Goal: Task Accomplishment & Management: Use online tool/utility

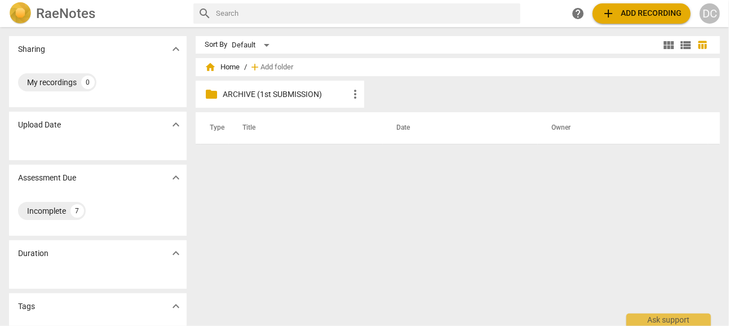
click at [637, 12] on span "add Add recording" at bounding box center [642, 14] width 80 height 14
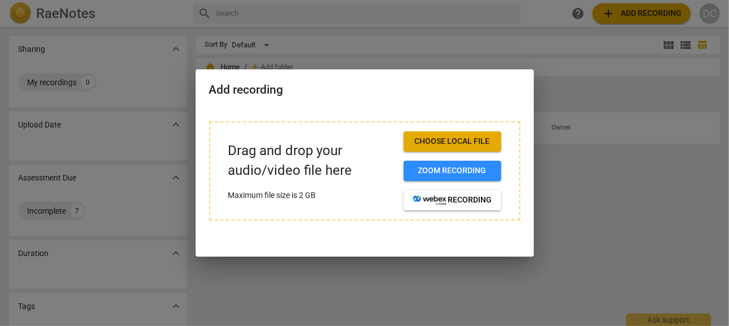
click at [441, 142] on span "Choose local file" at bounding box center [452, 141] width 79 height 11
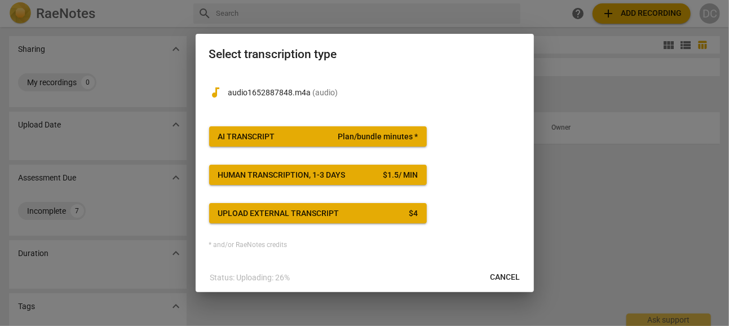
click at [387, 135] on span "Plan/bundle minutes *" at bounding box center [378, 136] width 80 height 11
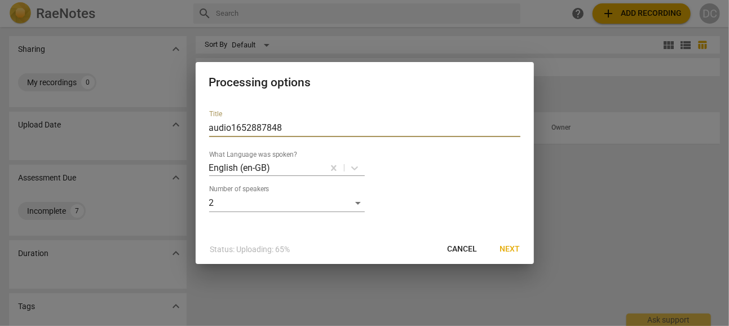
drag, startPoint x: 285, startPoint y: 129, endPoint x: 183, endPoint y: 124, distance: 101.6
click at [183, 124] on div "Processing options Title audio1652887848 What Language was spoken? English (en-…" at bounding box center [364, 163] width 729 height 326
type input "MCC DP 01"
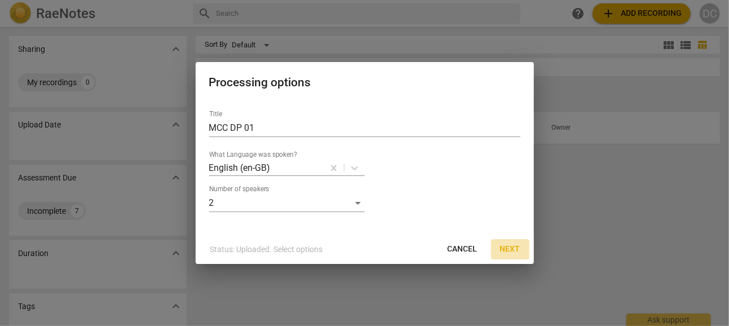
click at [507, 245] on span "Next" at bounding box center [510, 249] width 20 height 11
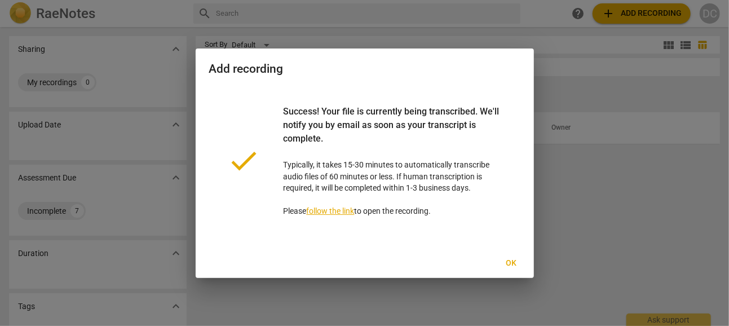
click at [507, 256] on button "Ok" at bounding box center [511, 263] width 36 height 20
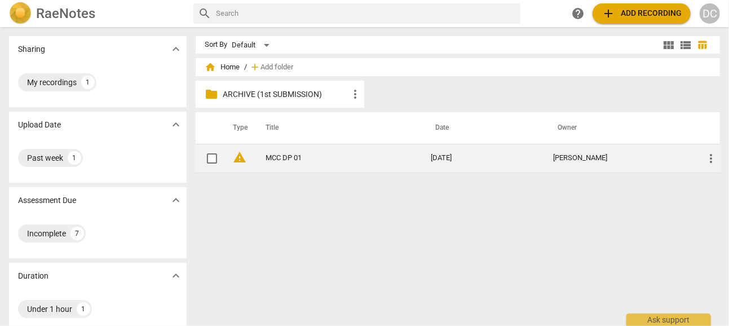
click at [237, 156] on span "warning" at bounding box center [240, 158] width 14 height 14
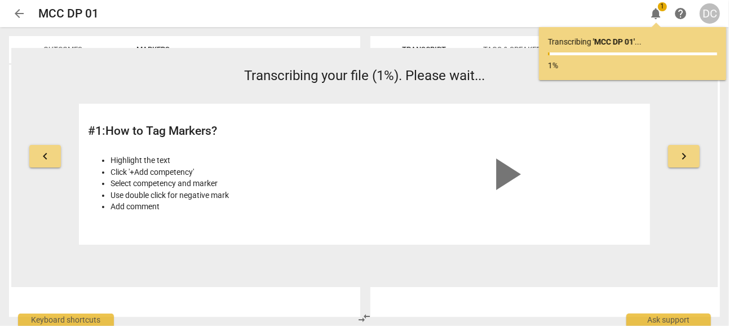
click at [322, 36] on div "Outcomes Markers" at bounding box center [184, 49] width 333 height 27
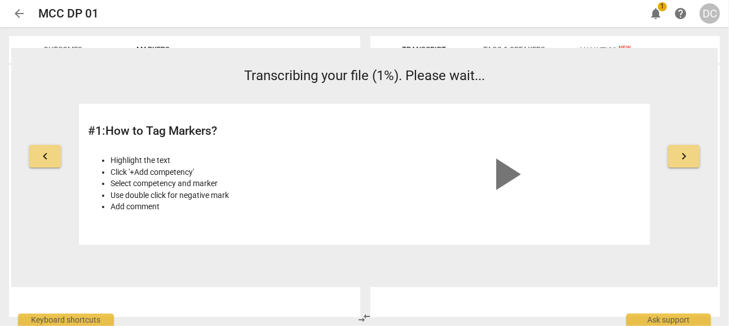
click at [334, 39] on div "Outcomes Markers" at bounding box center [184, 49] width 333 height 27
click at [21, 11] on span "arrow_back" at bounding box center [19, 14] width 14 height 14
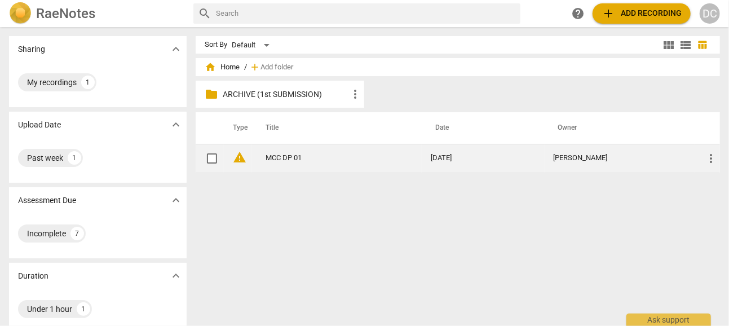
click at [282, 154] on link "MCC DP 01" at bounding box center [328, 158] width 125 height 8
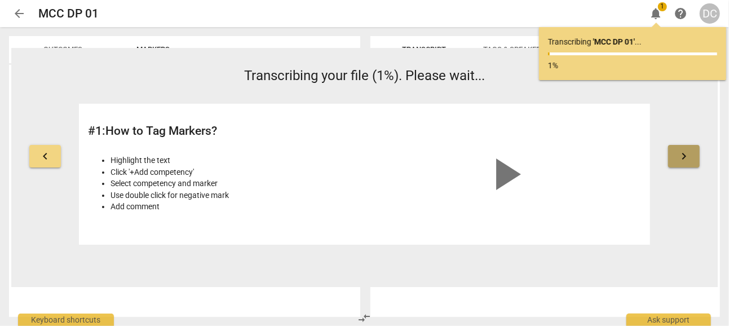
click at [686, 156] on span "keyboard_arrow_right" at bounding box center [684, 156] width 14 height 14
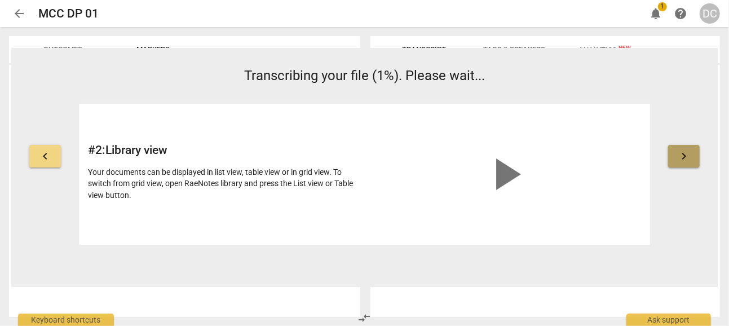
click at [682, 155] on span "keyboard_arrow_right" at bounding box center [684, 156] width 14 height 14
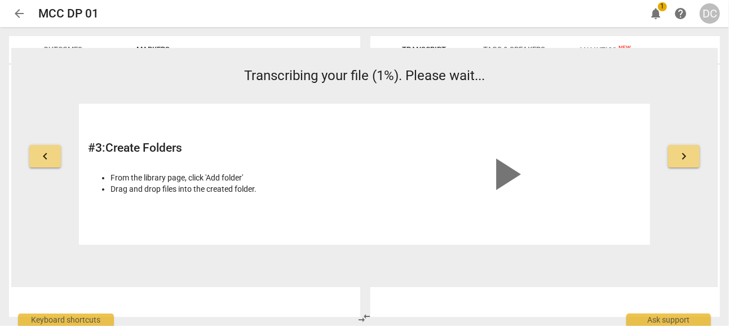
click at [682, 155] on span "keyboard_arrow_right" at bounding box center [684, 156] width 14 height 14
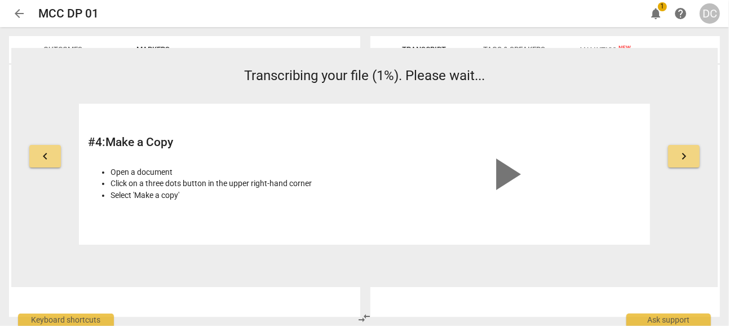
click at [682, 155] on span "keyboard_arrow_right" at bounding box center [684, 156] width 14 height 14
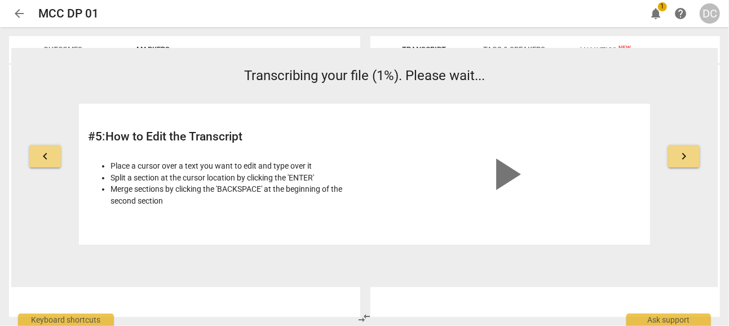
click at [682, 155] on span "keyboard_arrow_right" at bounding box center [684, 156] width 14 height 14
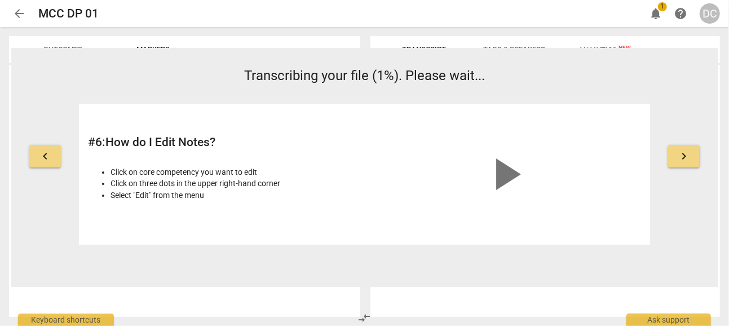
click at [682, 155] on span "keyboard_arrow_right" at bounding box center [684, 156] width 14 height 14
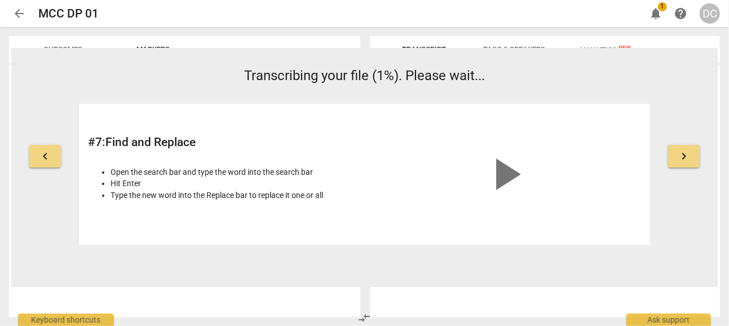
click at [682, 155] on span "keyboard_arrow_right" at bounding box center [684, 156] width 14 height 14
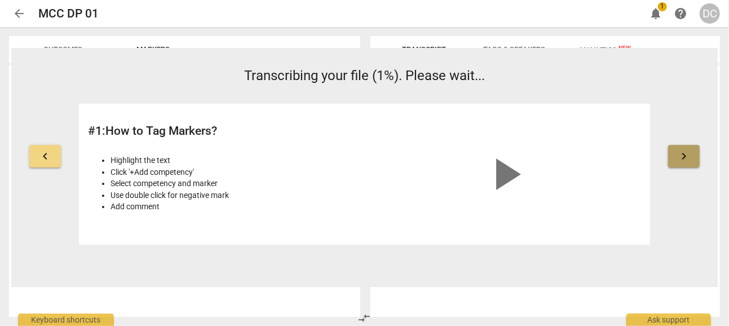
click at [682, 155] on span "keyboard_arrow_right" at bounding box center [684, 156] width 14 height 14
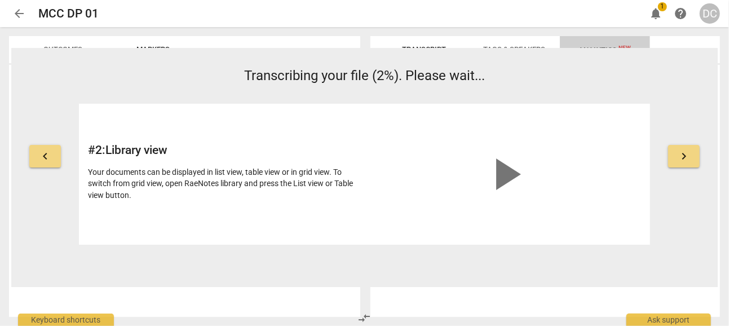
click at [568, 39] on button "Analytics New" at bounding box center [605, 49] width 90 height 27
click at [155, 30] on div "Outcomes Markers" at bounding box center [182, 176] width 365 height 299
click at [23, 11] on span "arrow_back" at bounding box center [19, 14] width 14 height 14
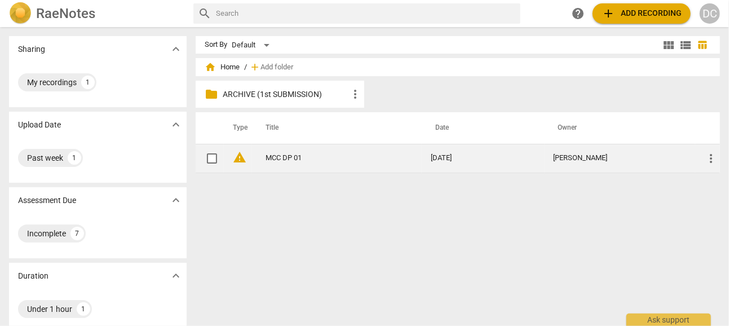
click at [282, 156] on link "MCC DP 01" at bounding box center [328, 158] width 125 height 8
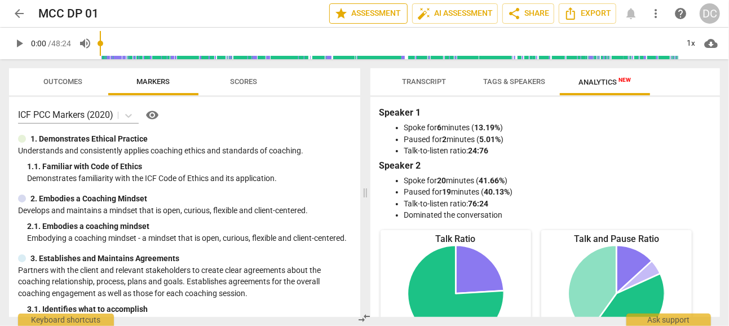
click at [387, 15] on span "star Assessment" at bounding box center [368, 14] width 68 height 14
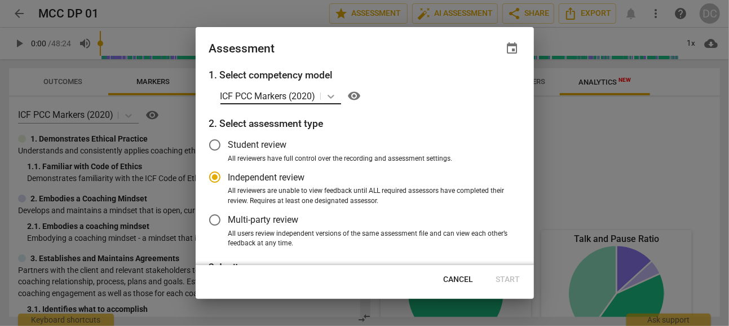
click at [329, 93] on icon at bounding box center [330, 96] width 11 height 11
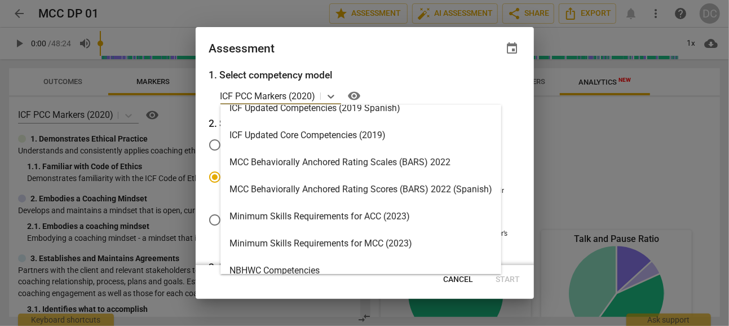
scroll to position [209, 0]
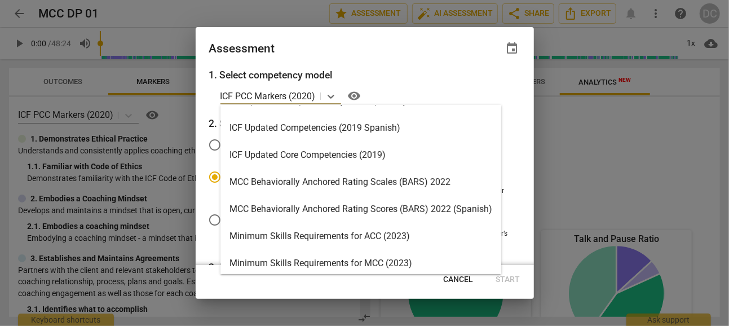
click at [308, 180] on div "MCC Behaviorally Anchored Rating Scales (BARS) 2022" at bounding box center [360, 182] width 281 height 27
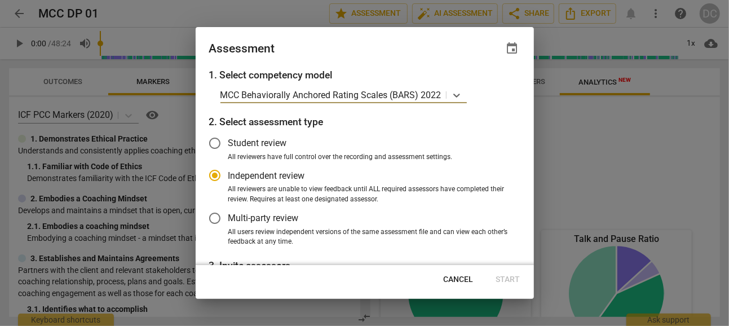
scroll to position [56, 0]
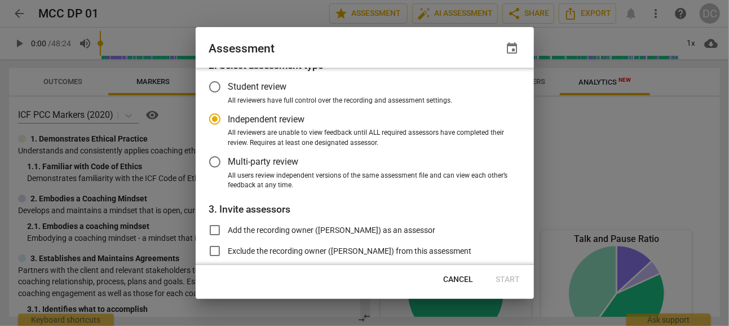
radio input "false"
click at [218, 162] on input "Multi-party review" at bounding box center [214, 161] width 27 height 27
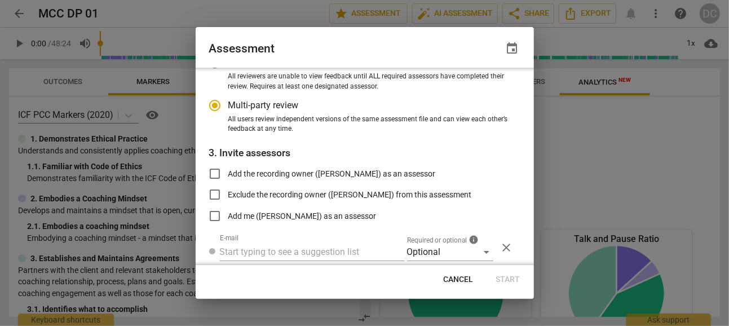
scroll to position [151, 0]
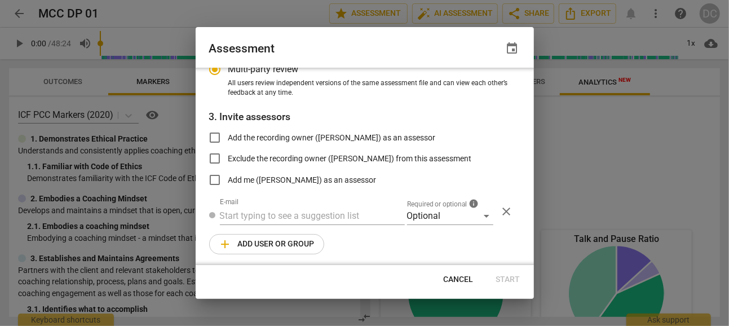
radio input "false"
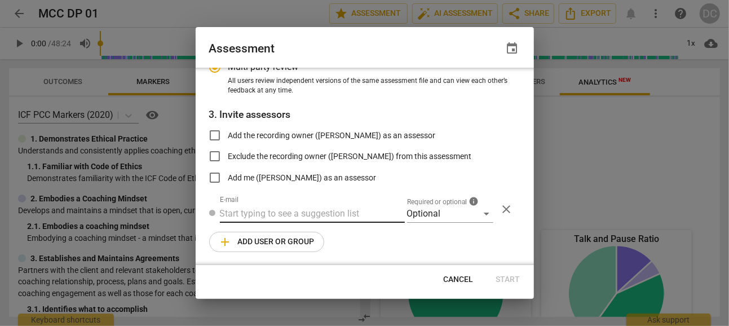
click at [236, 210] on input "text" at bounding box center [312, 214] width 185 height 18
type input "mokoujan@yahoo.com"
click at [266, 241] on span "add Add user or group" at bounding box center [267, 242] width 96 height 14
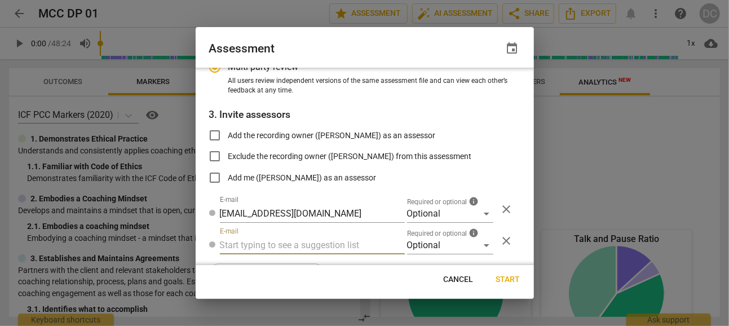
radio input "false"
click at [255, 240] on input "text" at bounding box center [312, 245] width 185 height 18
type input "m"
click at [500, 240] on span "close" at bounding box center [507, 241] width 14 height 14
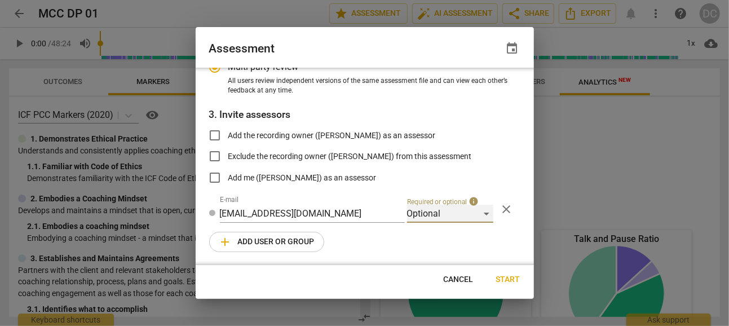
click at [481, 212] on div "Optional" at bounding box center [450, 214] width 86 height 18
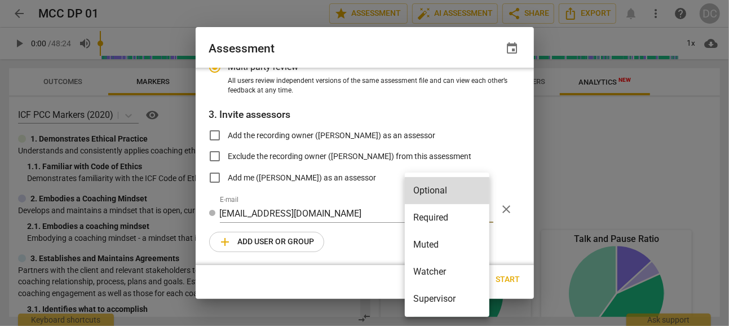
click at [509, 232] on div at bounding box center [364, 163] width 729 height 326
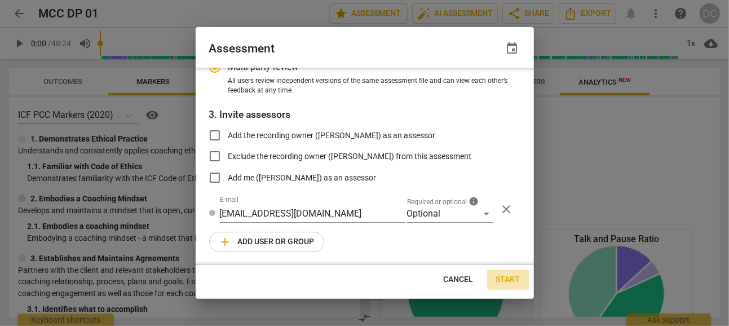
click at [510, 277] on span "Start" at bounding box center [508, 279] width 24 height 11
radio input "false"
type input "Mo Ko <mokoujan@yahoo.com>"
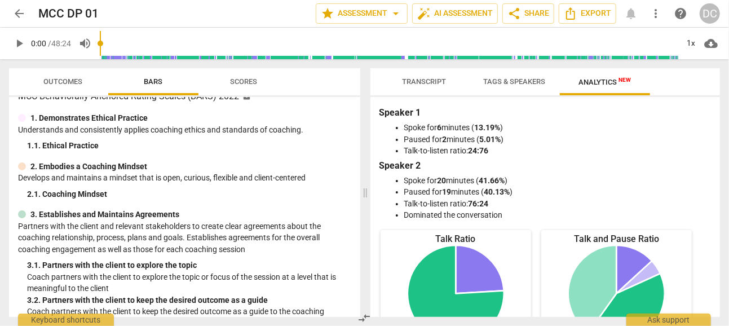
scroll to position [0, 0]
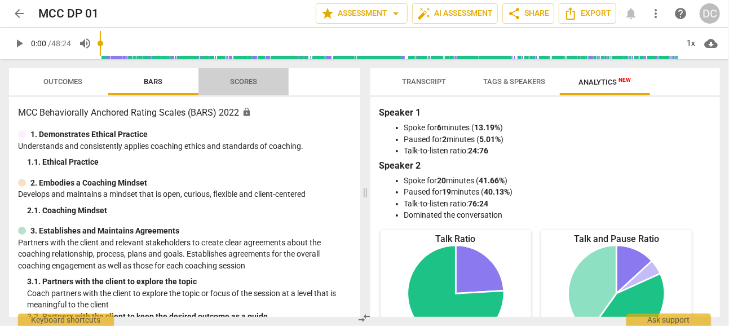
click at [240, 81] on span "Scores" at bounding box center [243, 81] width 27 height 8
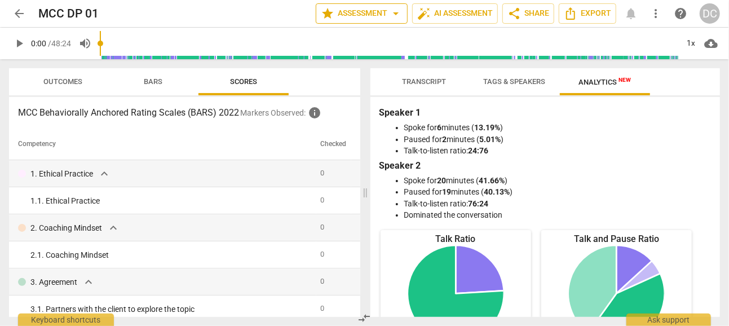
click at [391, 15] on span "arrow_drop_down" at bounding box center [396, 14] width 14 height 14
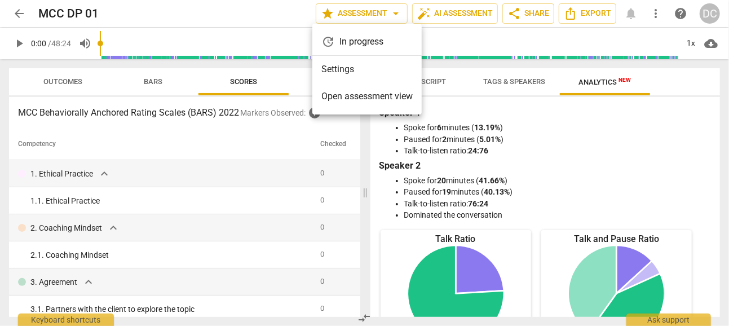
click at [492, 130] on div at bounding box center [364, 163] width 729 height 326
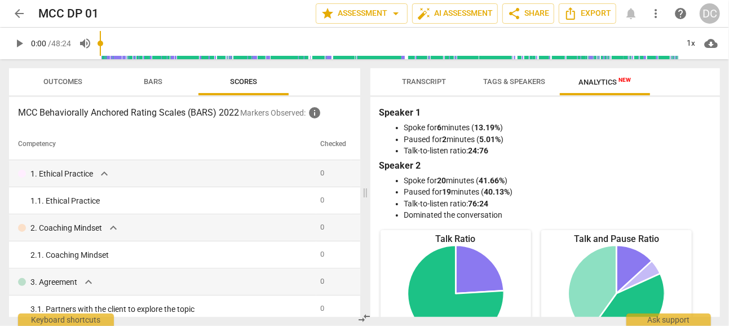
click at [426, 82] on span "Transcript" at bounding box center [425, 81] width 44 height 8
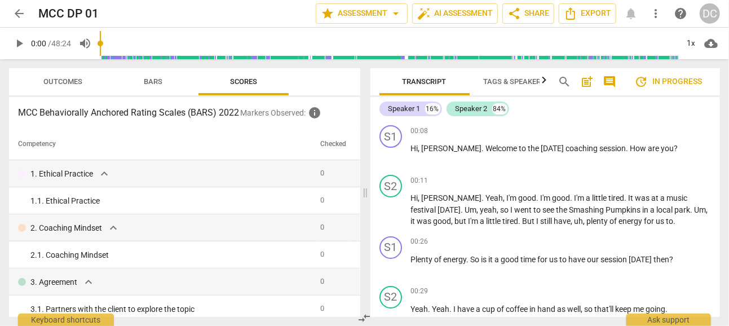
click at [511, 79] on span "Tags & Speakers" at bounding box center [515, 81] width 62 height 8
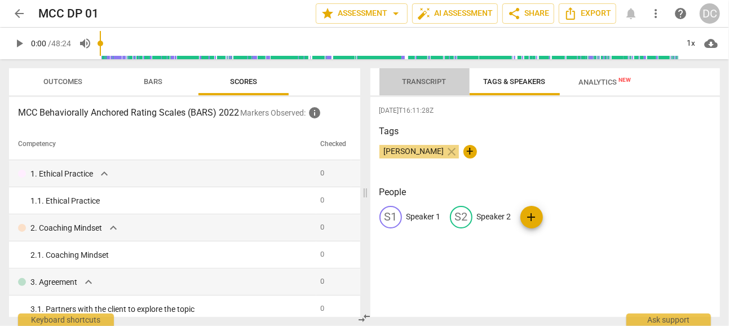
click at [424, 84] on span "Transcript" at bounding box center [425, 81] width 44 height 8
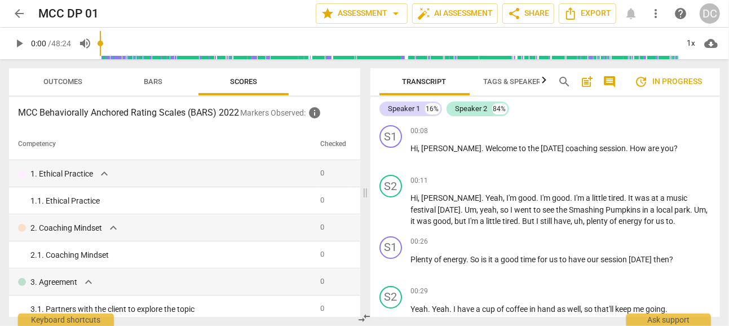
click at [509, 81] on span "Tags & Speakers" at bounding box center [515, 81] width 62 height 8
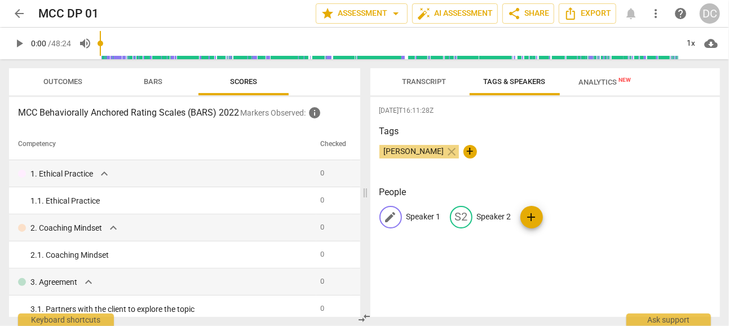
click at [422, 215] on p "Speaker 1" at bounding box center [423, 217] width 34 height 12
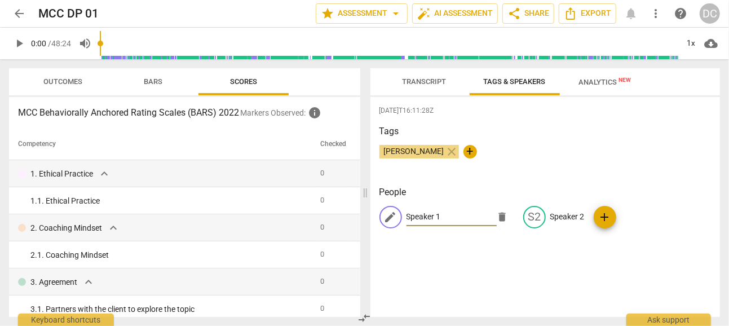
type input "D"
type input "Coach"
click at [556, 216] on p "Speaker 2" at bounding box center [567, 217] width 34 height 12
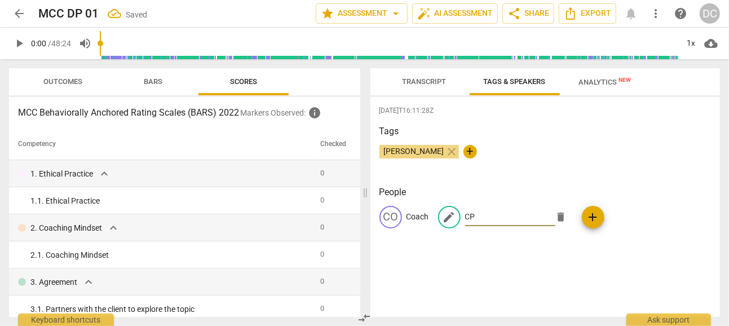
type input "C"
type input "DP - Client"
click at [536, 262] on div "2025-08-11T16:11:28Z Tags Damian Culhane close + People CO Coach edit DP - Clie…" at bounding box center [545, 207] width 350 height 220
click at [428, 82] on span "Transcript" at bounding box center [425, 81] width 44 height 8
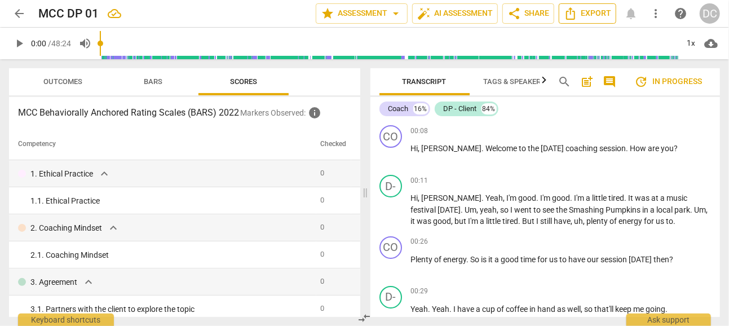
click at [594, 10] on span "Export" at bounding box center [587, 14] width 47 height 14
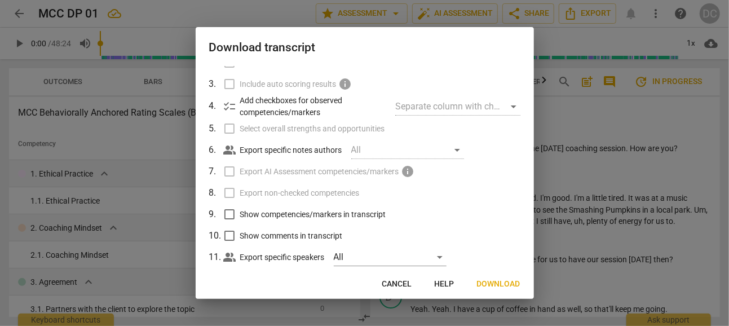
scroll to position [101, 0]
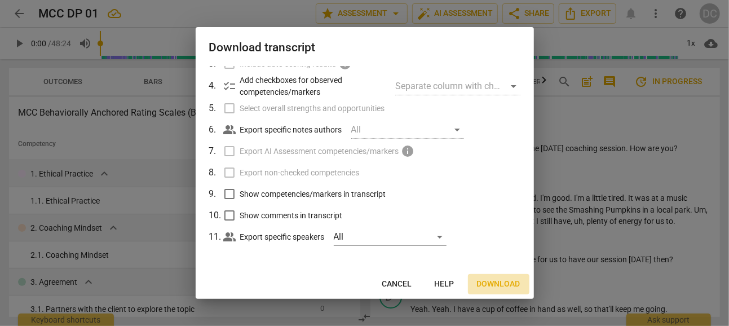
click at [496, 282] on span "Download" at bounding box center [498, 284] width 43 height 11
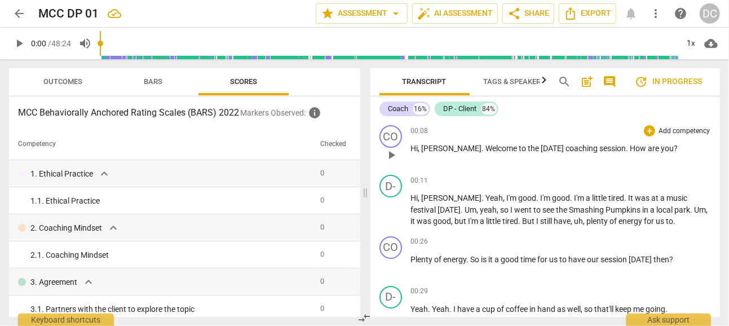
click at [478, 132] on div "00:08 + Add competency keyboard_arrow_right" at bounding box center [561, 130] width 300 height 11
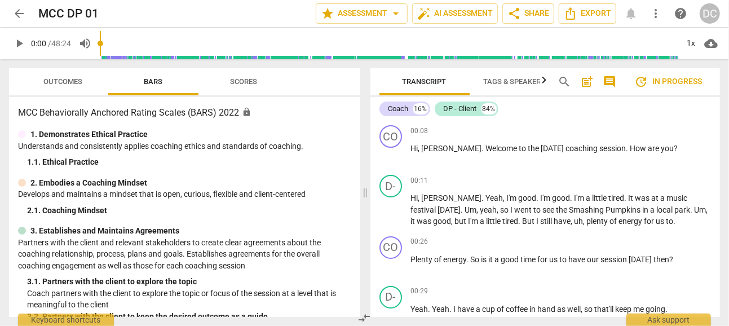
click at [245, 81] on span "Scores" at bounding box center [243, 81] width 27 height 8
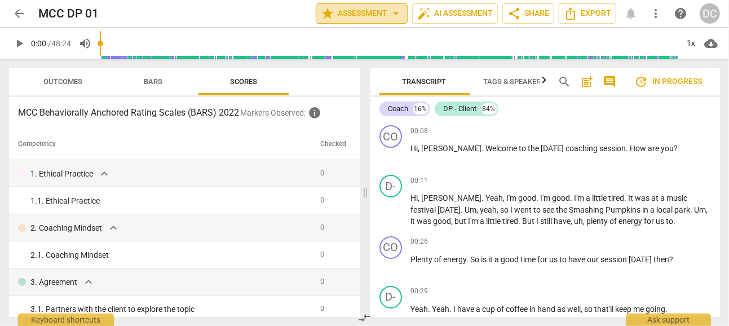
click at [387, 14] on span "star Assessment arrow_drop_down" at bounding box center [362, 14] width 82 height 14
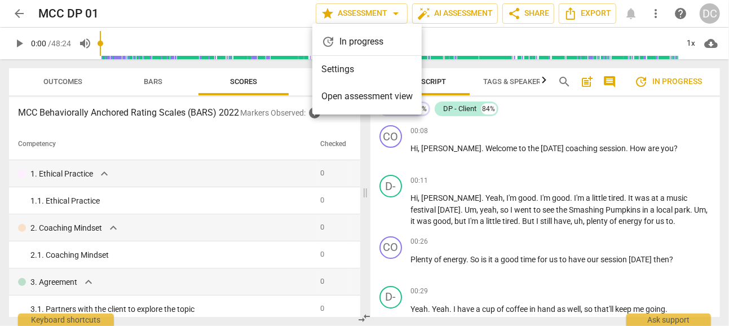
click at [353, 38] on div "update In progress" at bounding box center [366, 41] width 109 height 27
click at [240, 157] on div at bounding box center [364, 163] width 729 height 326
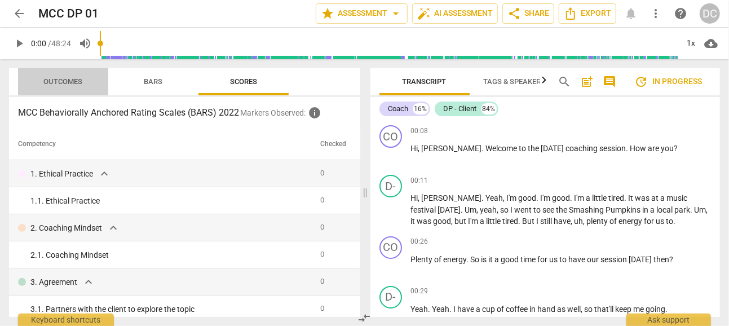
click at [70, 77] on span "Outcomes" at bounding box center [63, 81] width 39 height 8
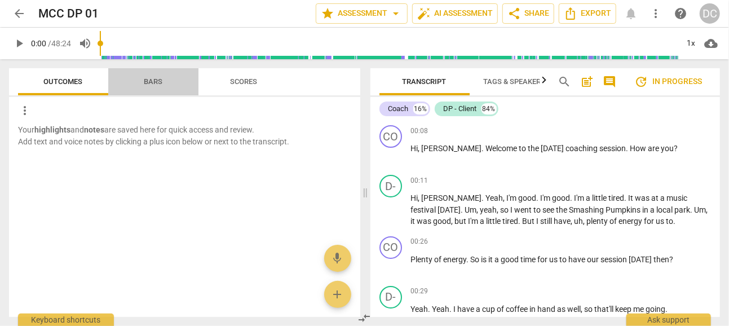
click at [162, 78] on span "Bars" at bounding box center [153, 81] width 19 height 8
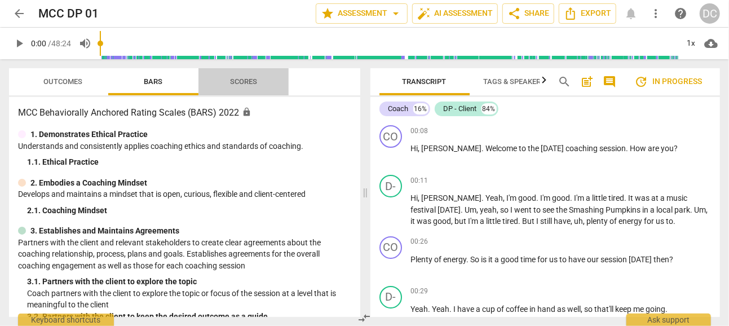
click at [246, 77] on span "Scores" at bounding box center [243, 81] width 27 height 8
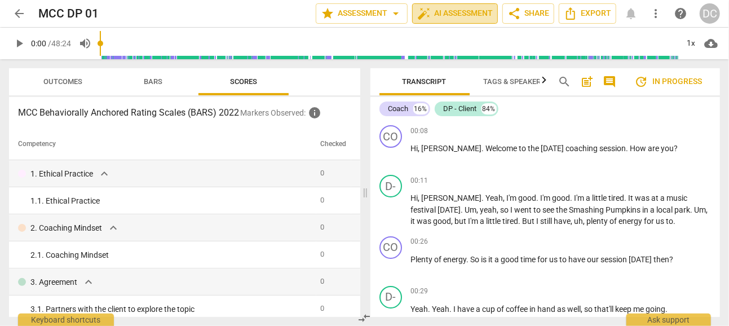
click at [463, 13] on span "auto_fix_high AI Assessment" at bounding box center [455, 14] width 76 height 14
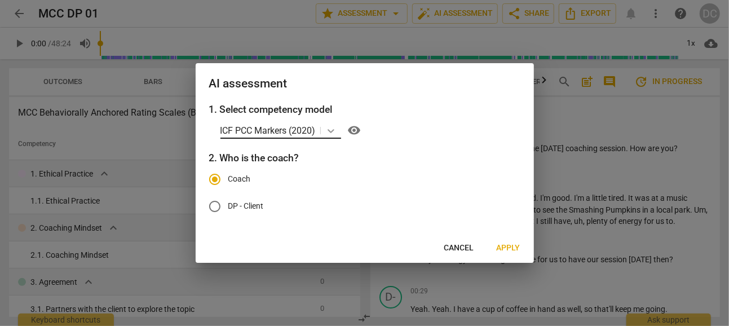
click at [334, 130] on icon at bounding box center [331, 131] width 7 height 4
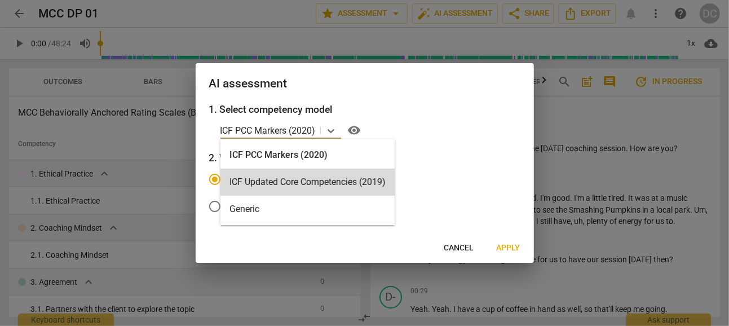
click at [428, 173] on label "Coach" at bounding box center [356, 179] width 310 height 27
click at [228, 173] on input "Coach" at bounding box center [214, 179] width 27 height 27
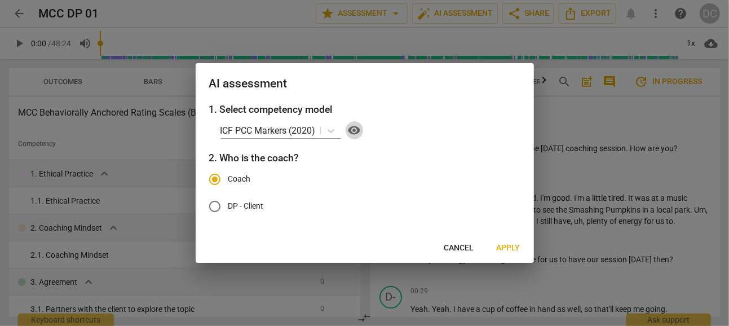
click at [357, 128] on span "visibility" at bounding box center [355, 130] width 14 height 14
click at [333, 127] on icon at bounding box center [330, 130] width 11 height 11
drag, startPoint x: 509, startPoint y: 246, endPoint x: 341, endPoint y: 139, distance: 198.8
click at [343, 140] on div "AI assessment 1. Select competency model ICF PCC Markers (2020) visibility 2. W…" at bounding box center [365, 162] width 338 height 199
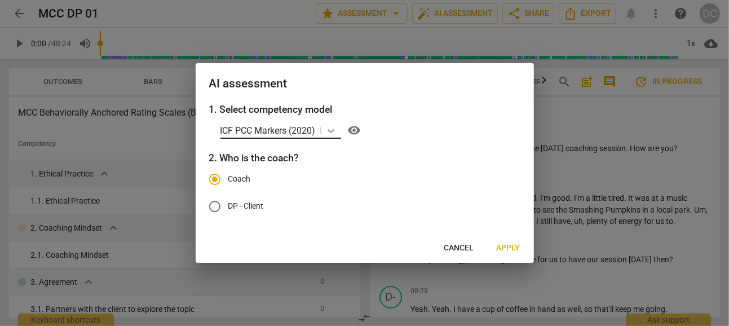
click at [332, 130] on icon at bounding box center [330, 130] width 11 height 11
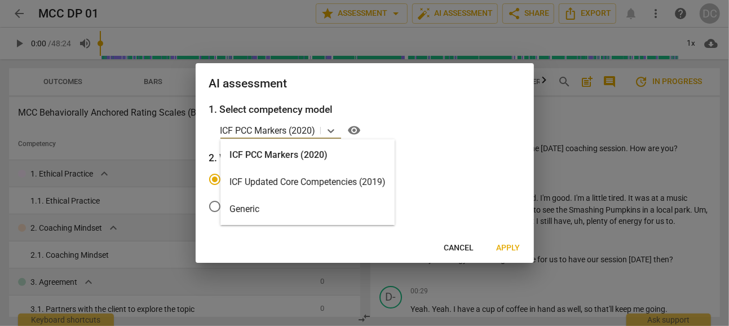
click at [292, 181] on div "ICF Updated Core Competencies (2019)" at bounding box center [307, 182] width 174 height 27
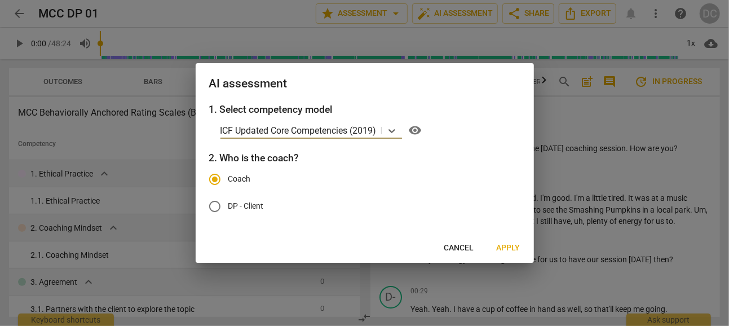
click at [419, 127] on span "visibility" at bounding box center [416, 130] width 14 height 14
click at [506, 242] on span "Apply" at bounding box center [509, 247] width 24 height 11
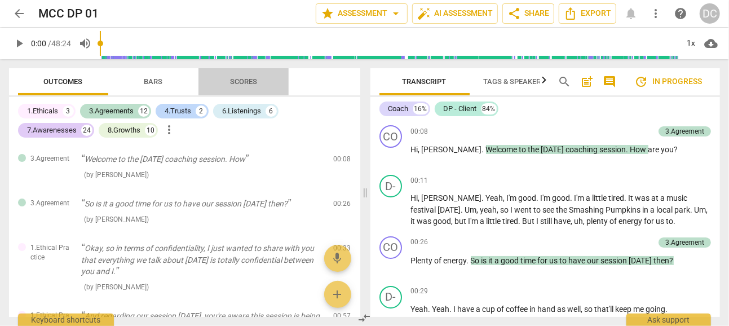
click at [252, 80] on span "Scores" at bounding box center [243, 81] width 27 height 8
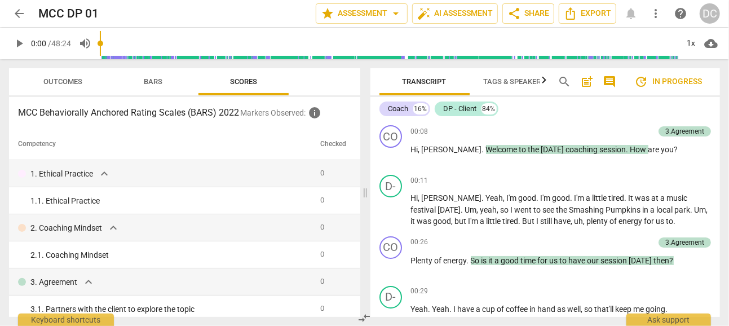
click at [152, 84] on span "Bars" at bounding box center [153, 81] width 19 height 8
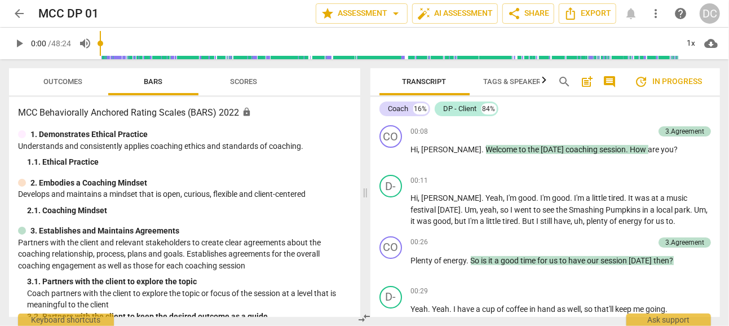
click at [63, 76] on span "Outcomes" at bounding box center [63, 81] width 66 height 15
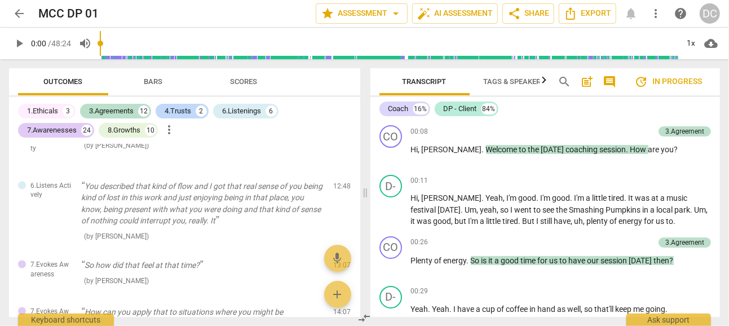
scroll to position [677, 0]
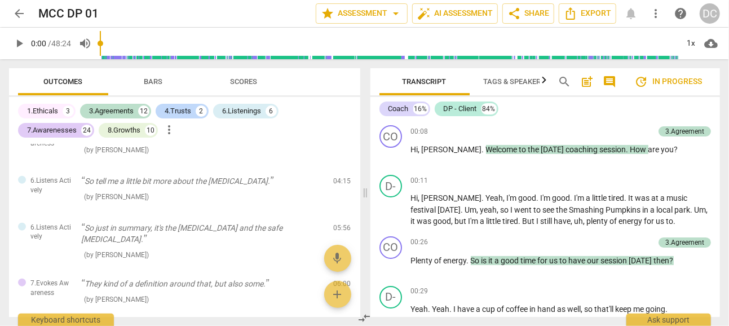
click at [244, 86] on span "Scores" at bounding box center [243, 81] width 54 height 15
